Goal: Information Seeking & Learning: Learn about a topic

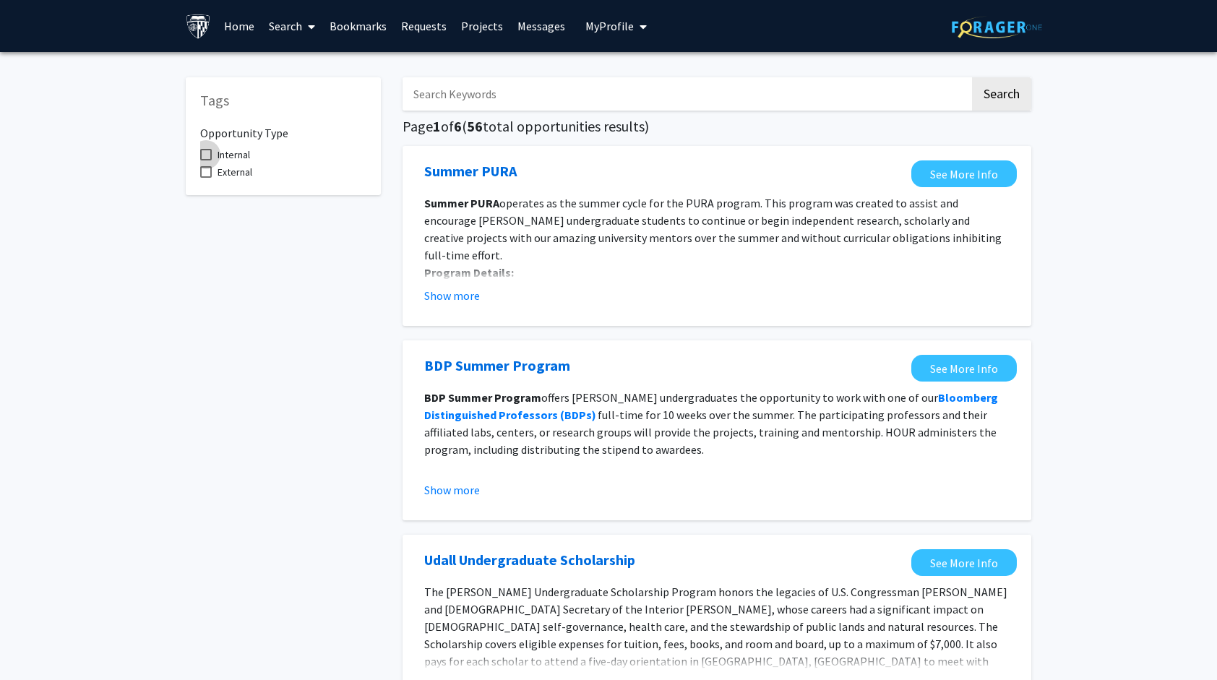
click at [215, 152] on label "Internal" at bounding box center [225, 154] width 50 height 17
click at [206, 160] on input "Internal" at bounding box center [205, 160] width 1 height 1
checkbox input "true"
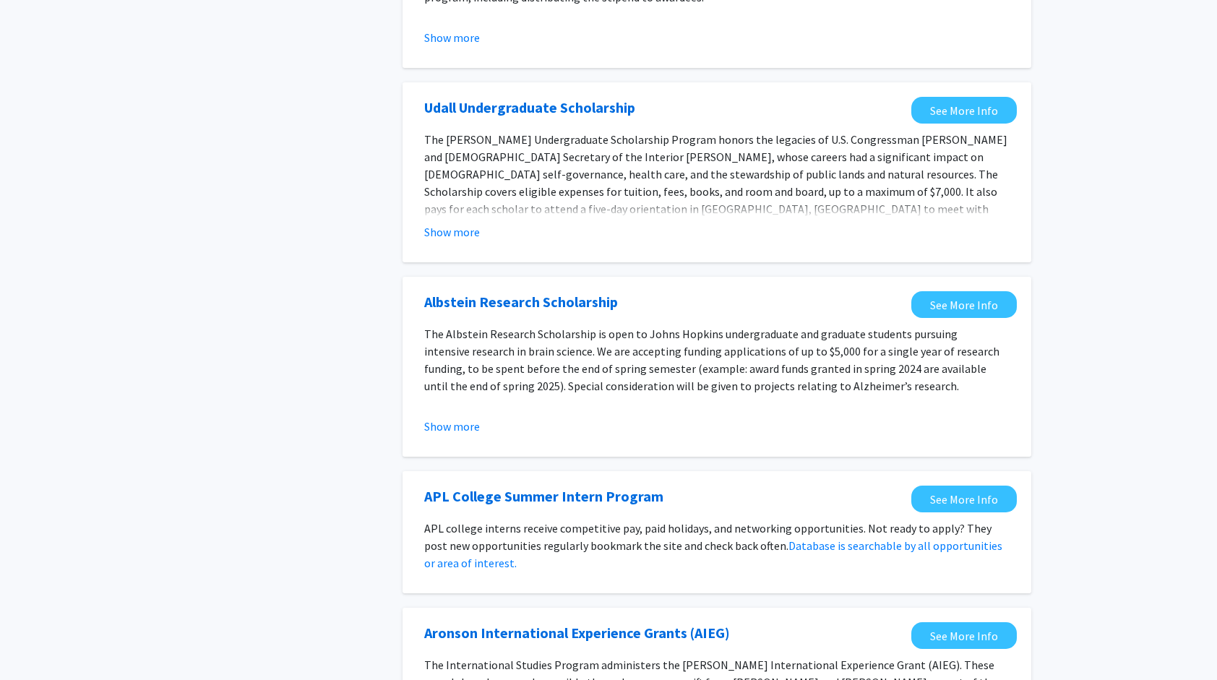
scroll to position [455, 0]
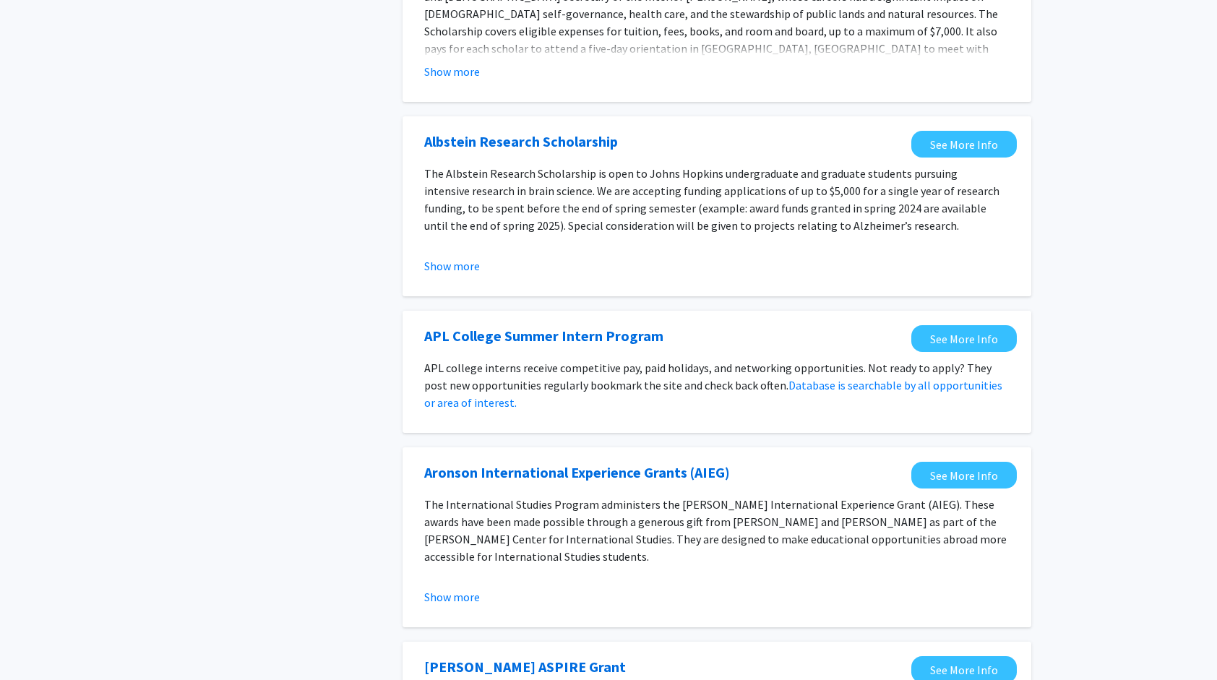
click at [479, 280] on fg-opportunity "Albstein Research Scholarship See More Info The Albstein Research Scholarship i…" at bounding box center [717, 206] width 600 height 151
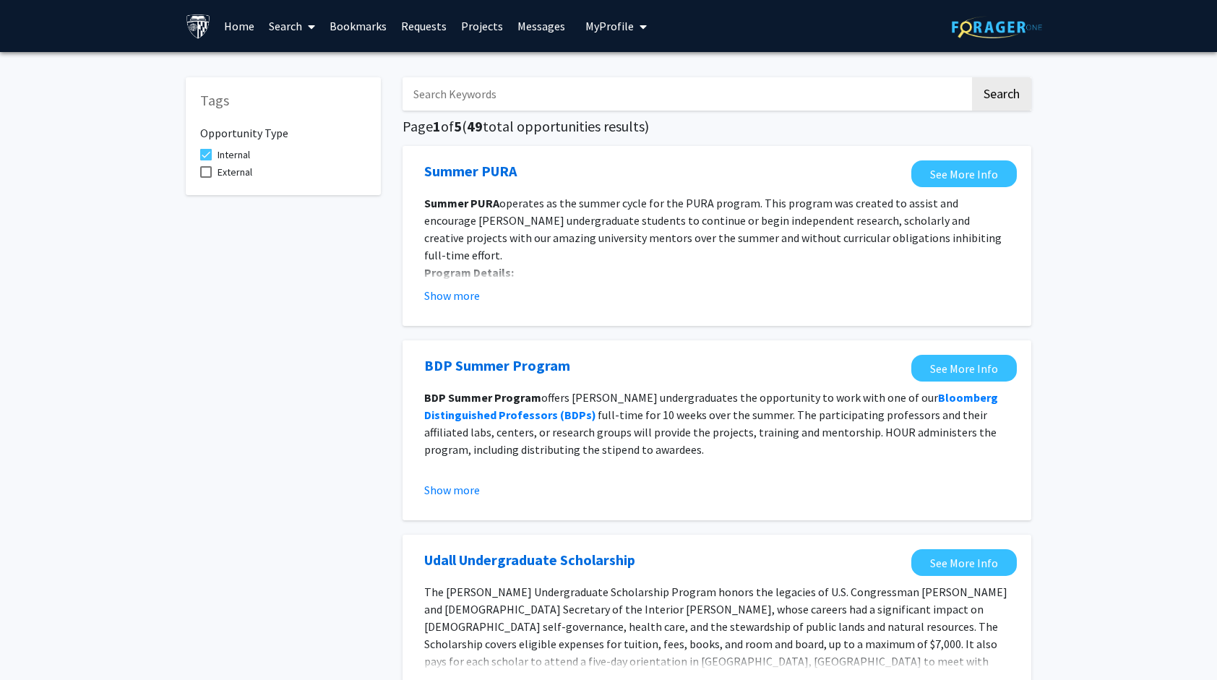
scroll to position [47, 0]
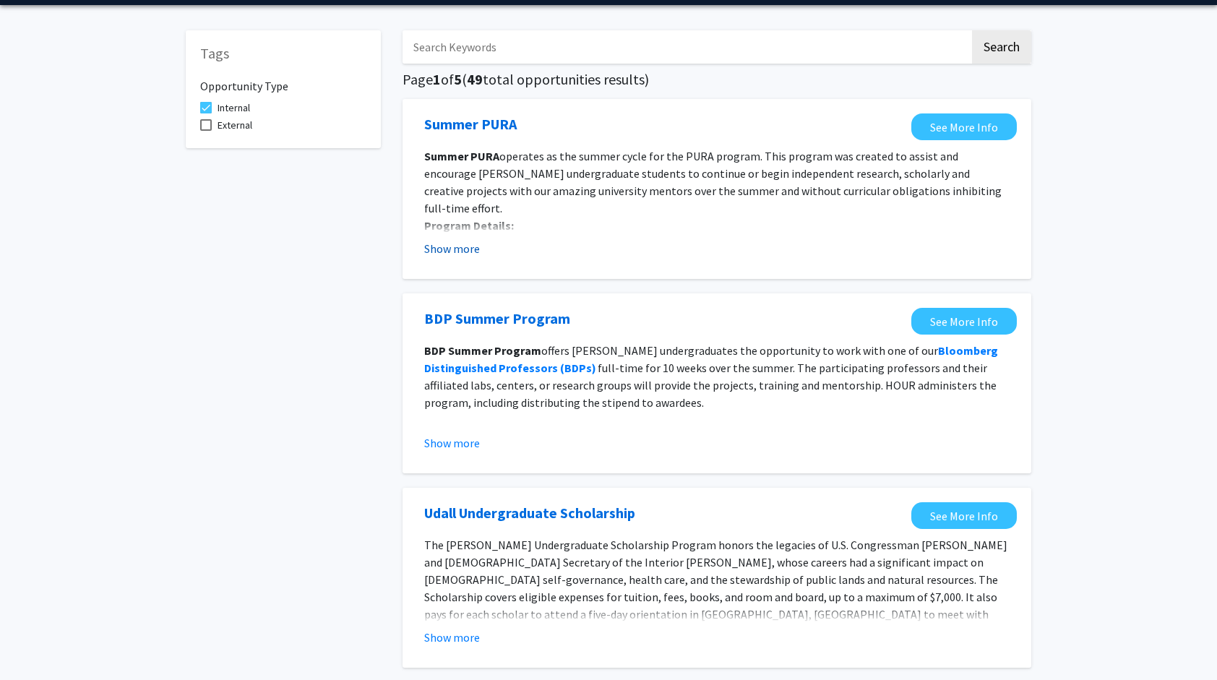
click at [455, 245] on button "Show more" at bounding box center [452, 248] width 56 height 17
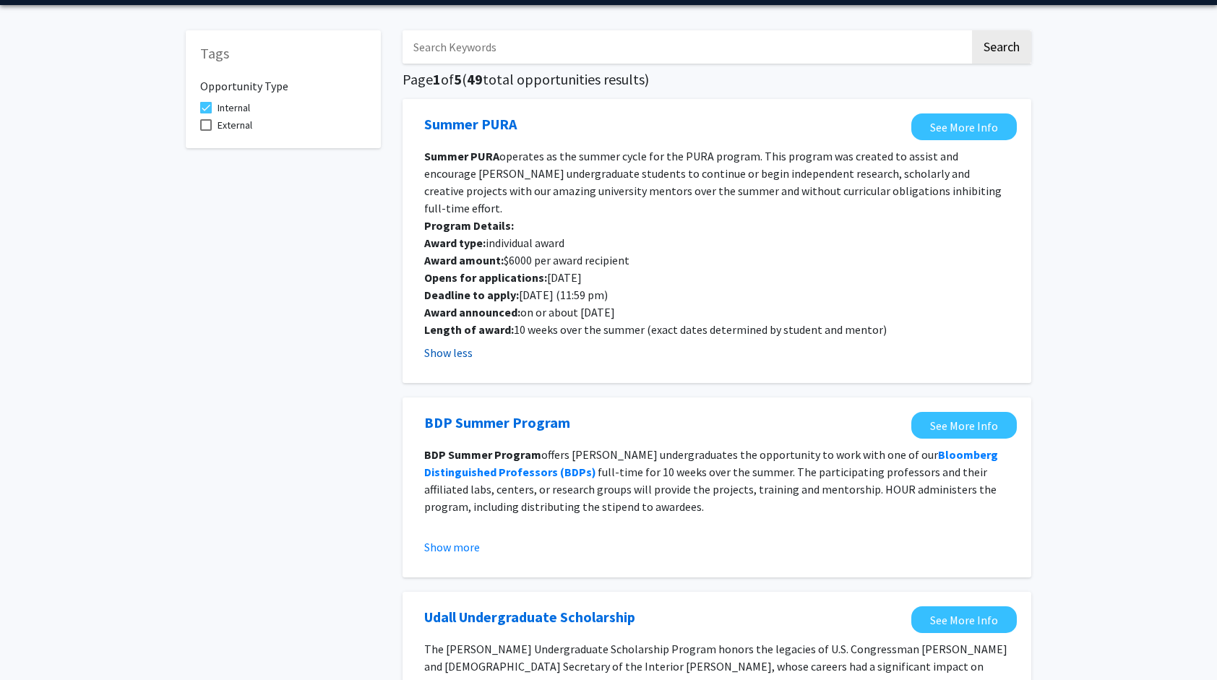
scroll to position [132, 0]
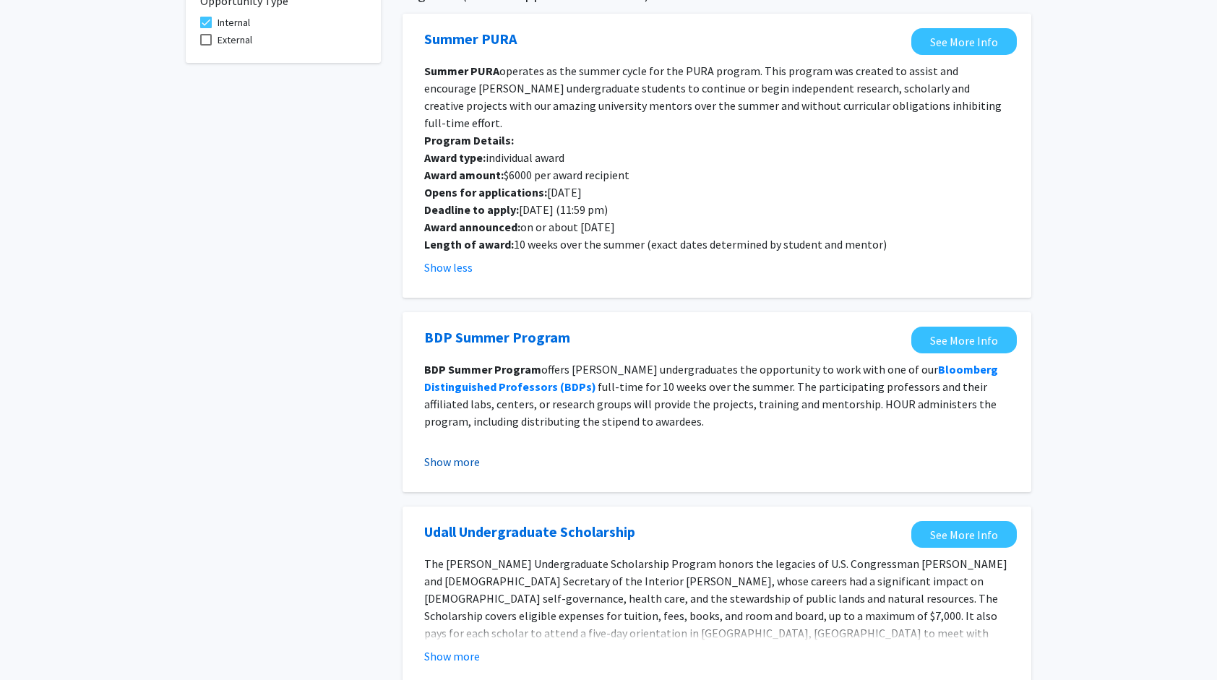
click at [445, 453] on button "Show more" at bounding box center [452, 461] width 56 height 17
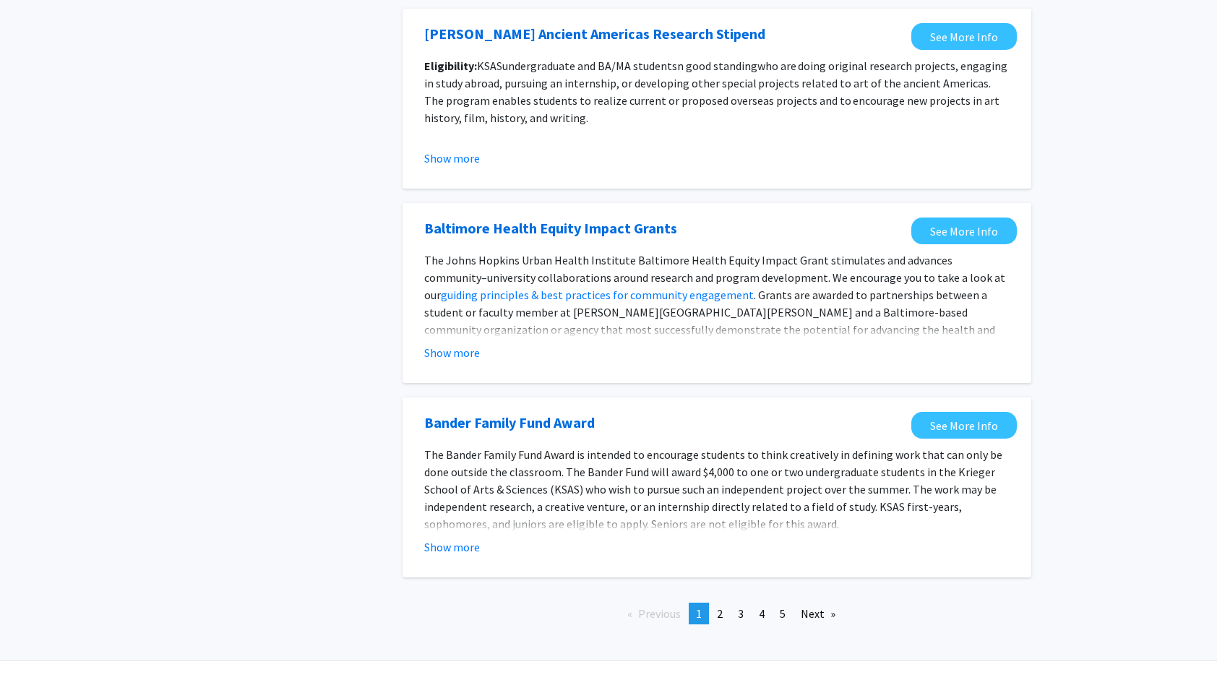
scroll to position [1749, 0]
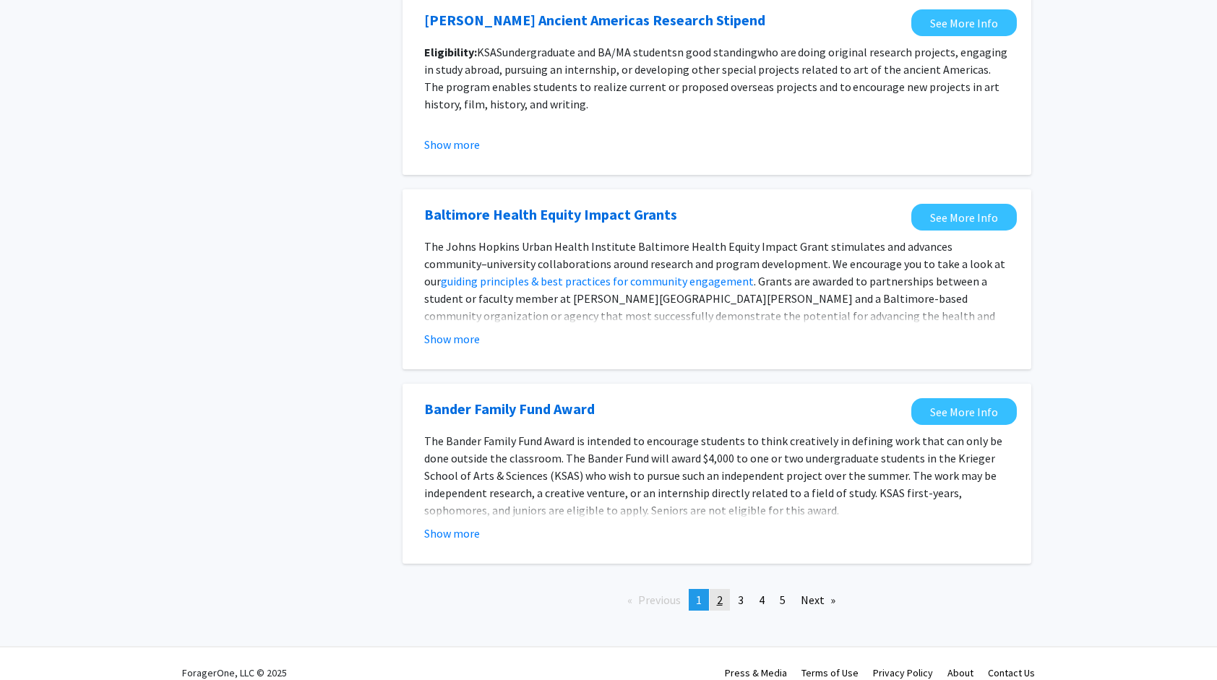
click at [716, 589] on link "page 2" at bounding box center [720, 600] width 20 height 22
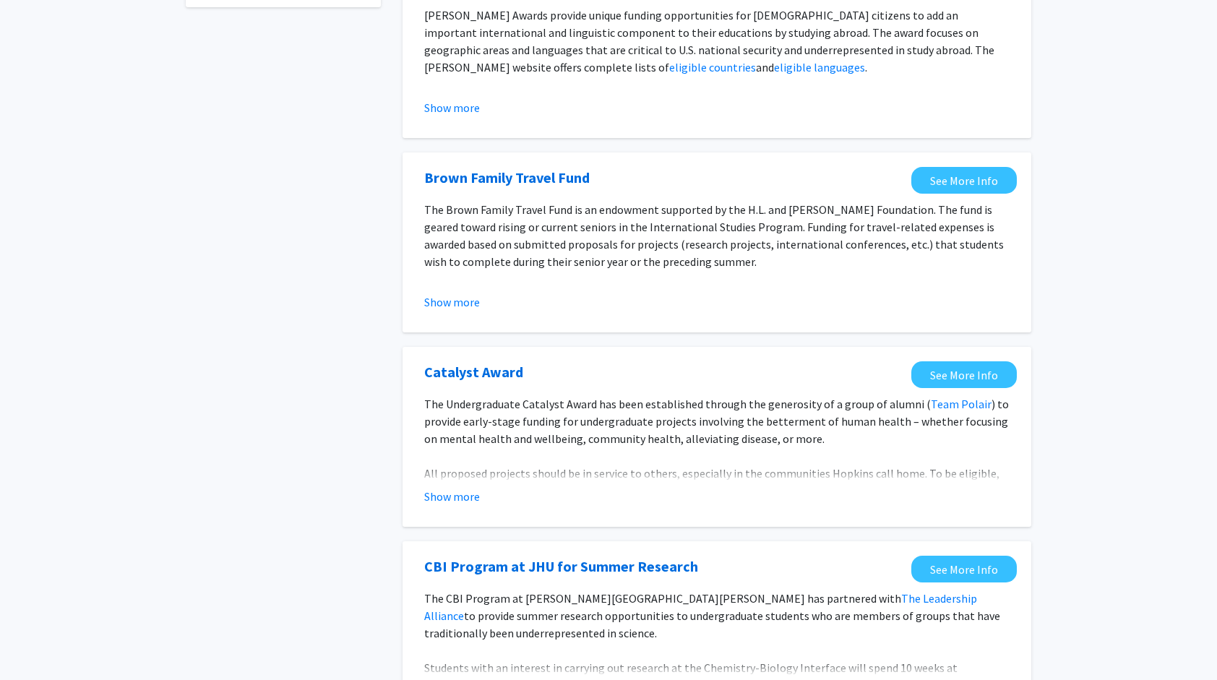
scroll to position [188, 0]
click at [462, 302] on button "Show more" at bounding box center [452, 302] width 56 height 17
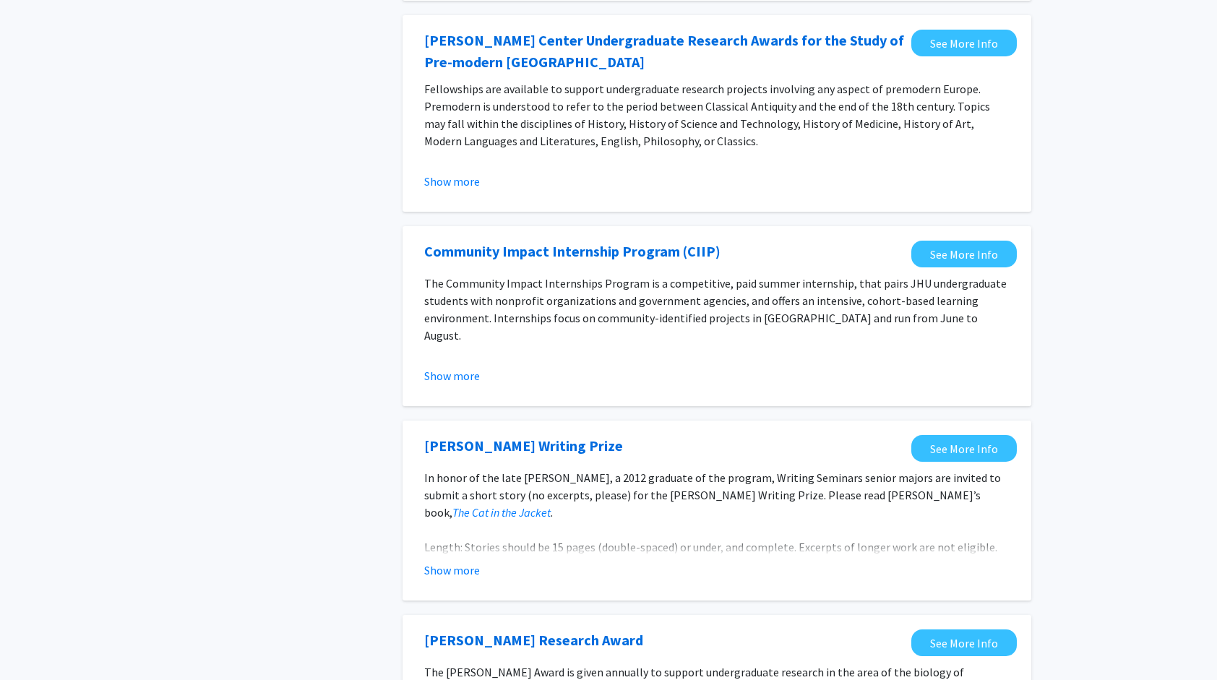
scroll to position [995, 0]
click at [448, 374] on button "Show more" at bounding box center [452, 375] width 56 height 17
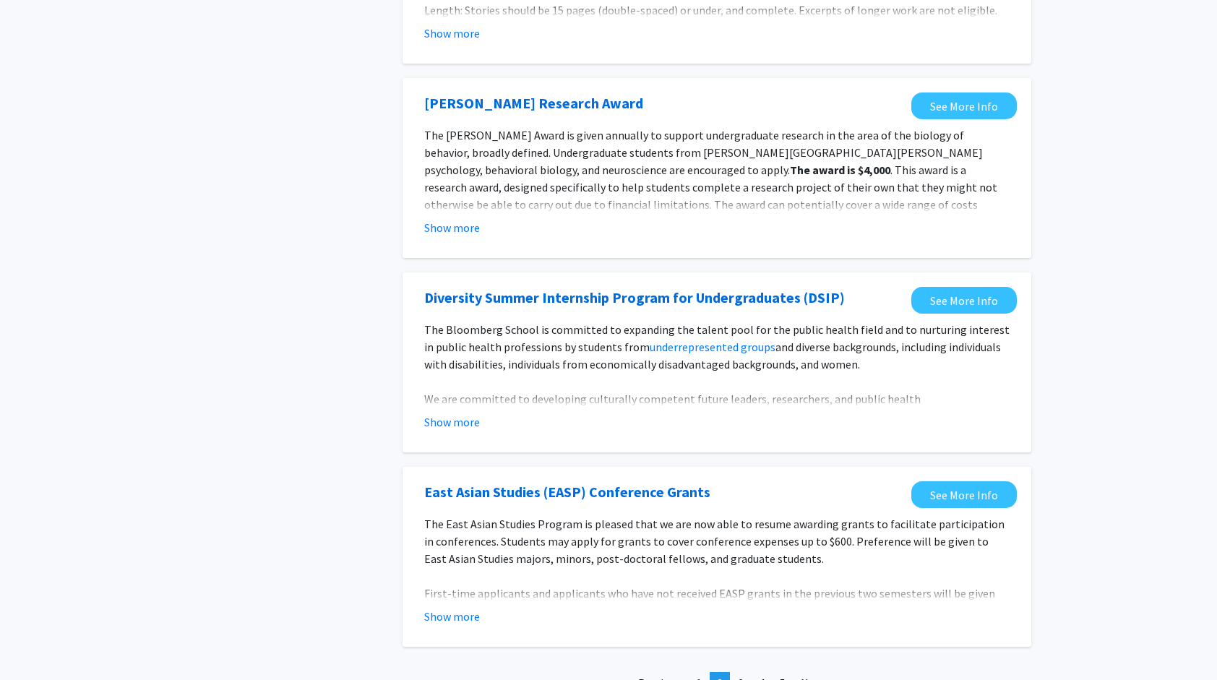
scroll to position [1773, 0]
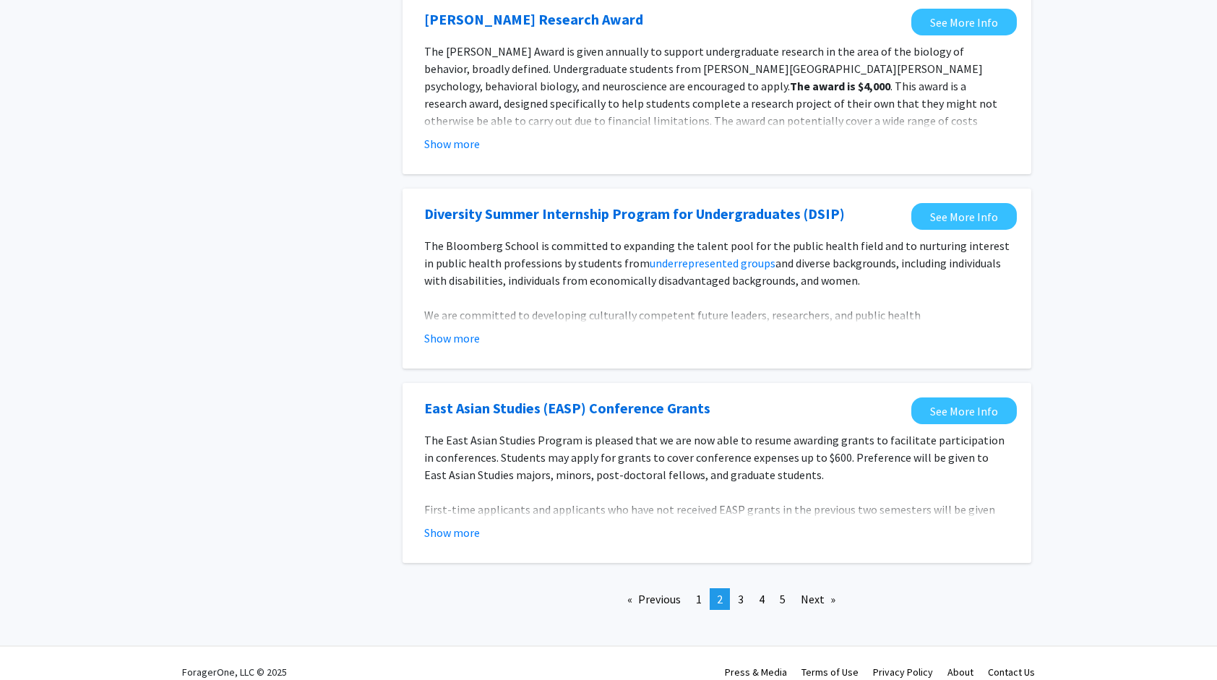
click at [453, 529] on fg-opportunity "East Asian Studies (EASP) Conference Grants See More Info The East Asian Studie…" at bounding box center [717, 473] width 600 height 151
click at [745, 588] on link "page 3" at bounding box center [741, 599] width 20 height 22
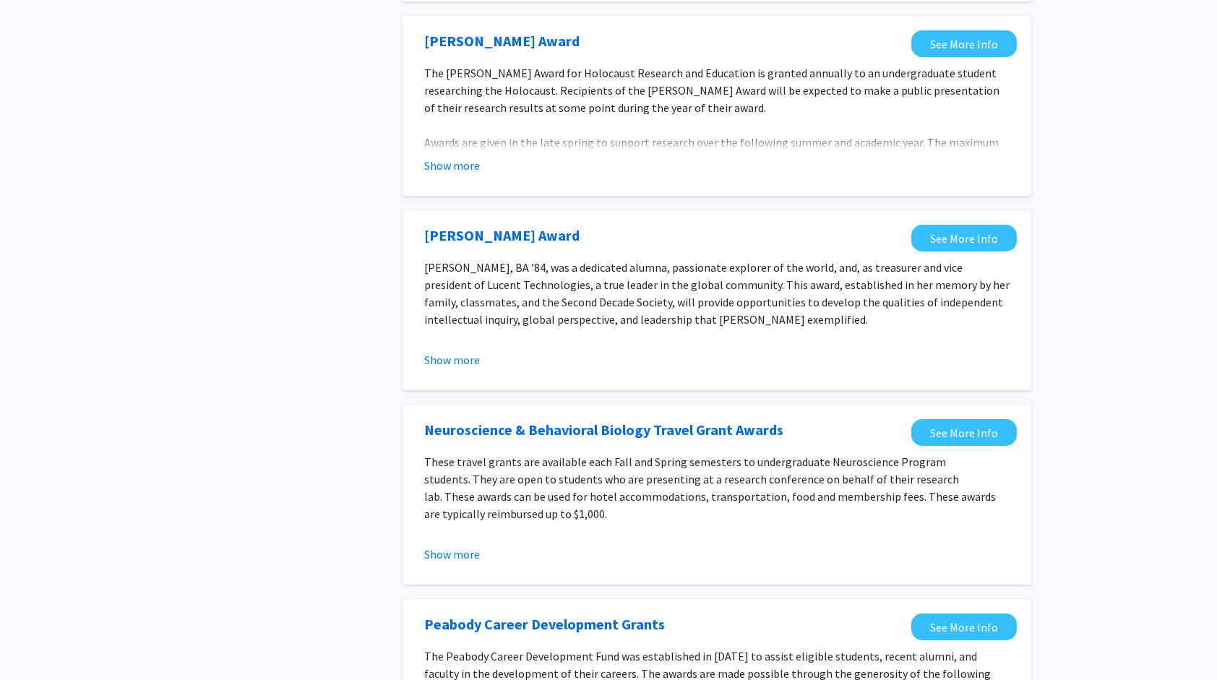
scroll to position [1507, 0]
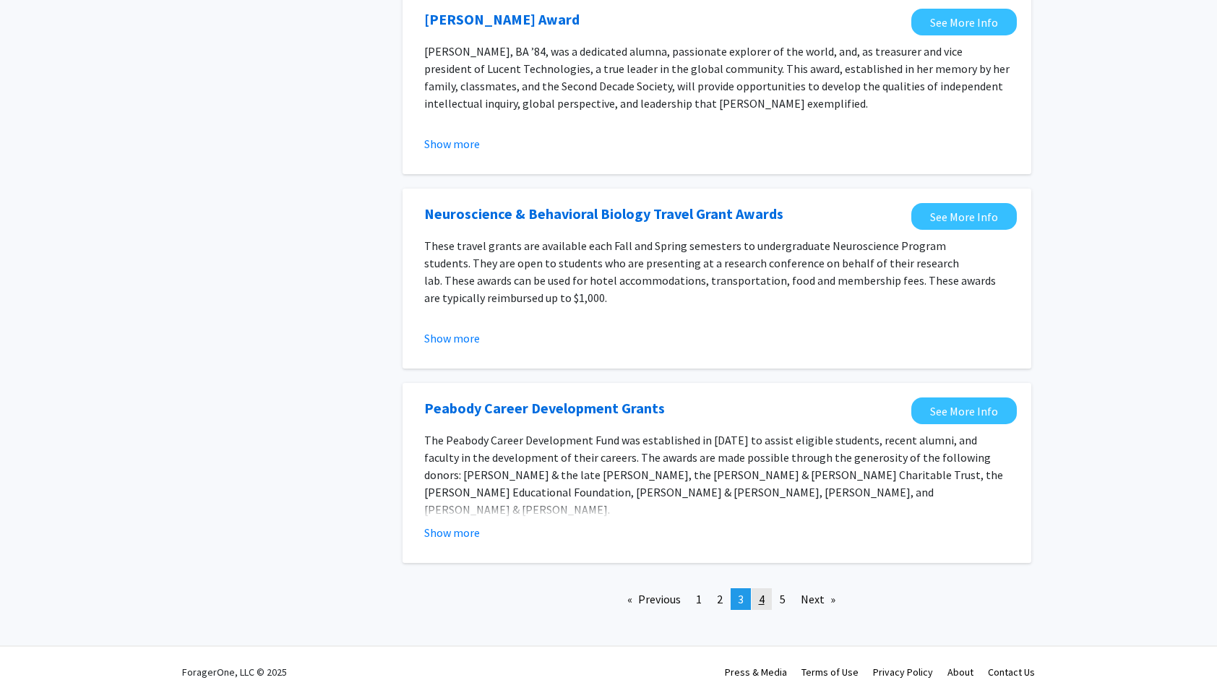
click at [755, 588] on link "page 4" at bounding box center [762, 599] width 20 height 22
